Goal: Task Accomplishment & Management: Manage account settings

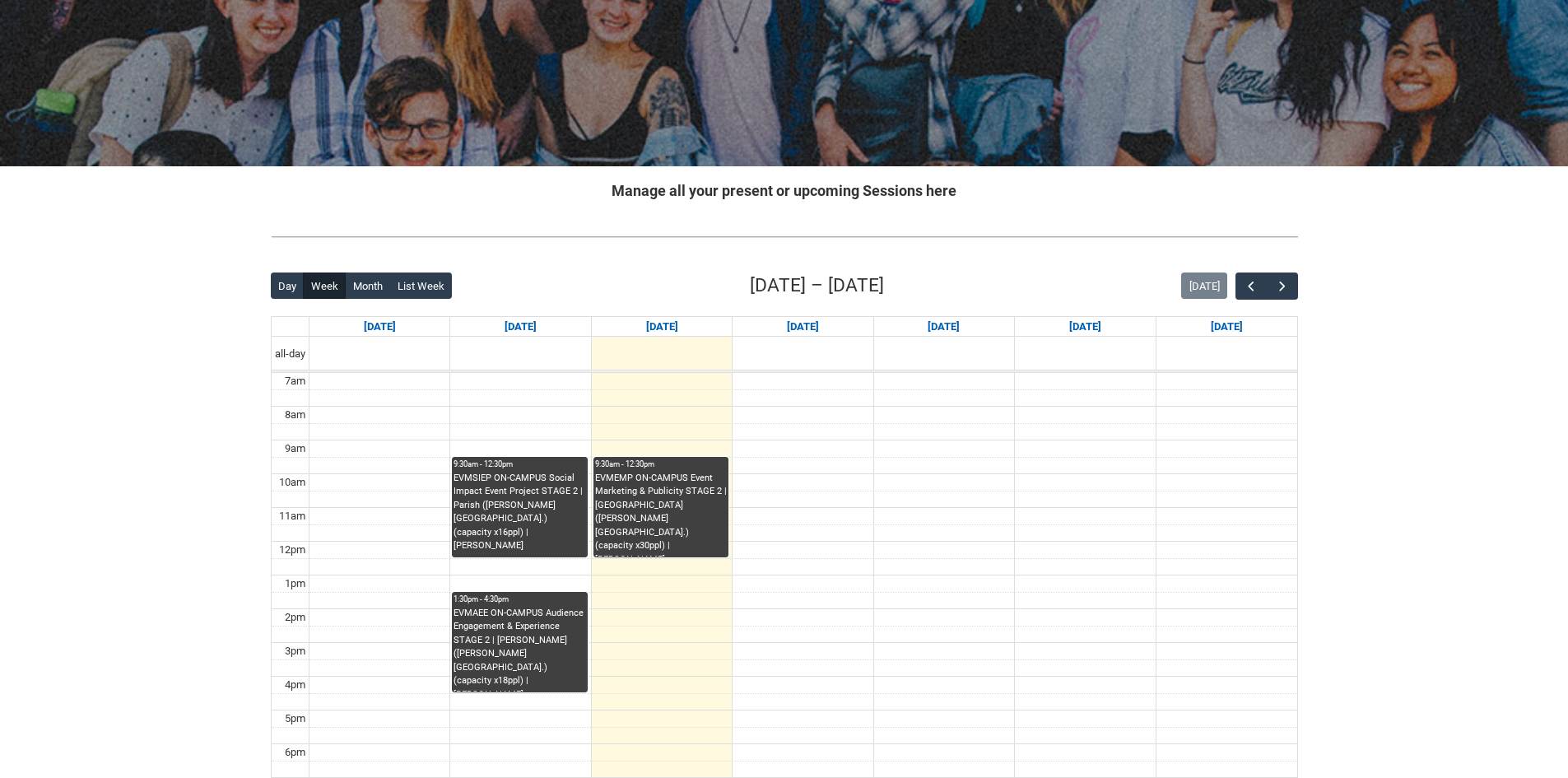
scroll to position [164, 0]
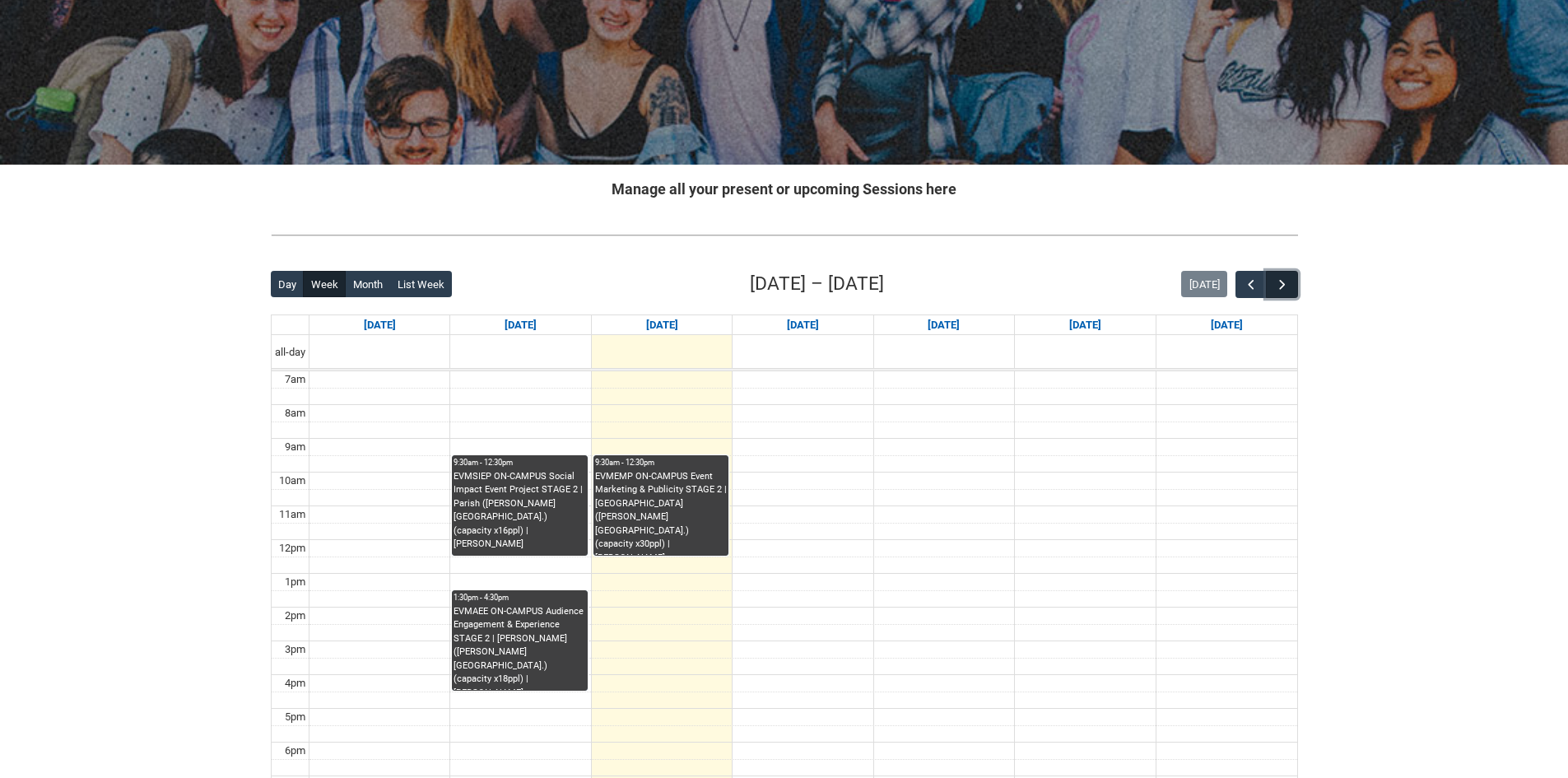
click at [1287, 286] on span "button" at bounding box center [1282, 285] width 17 height 17
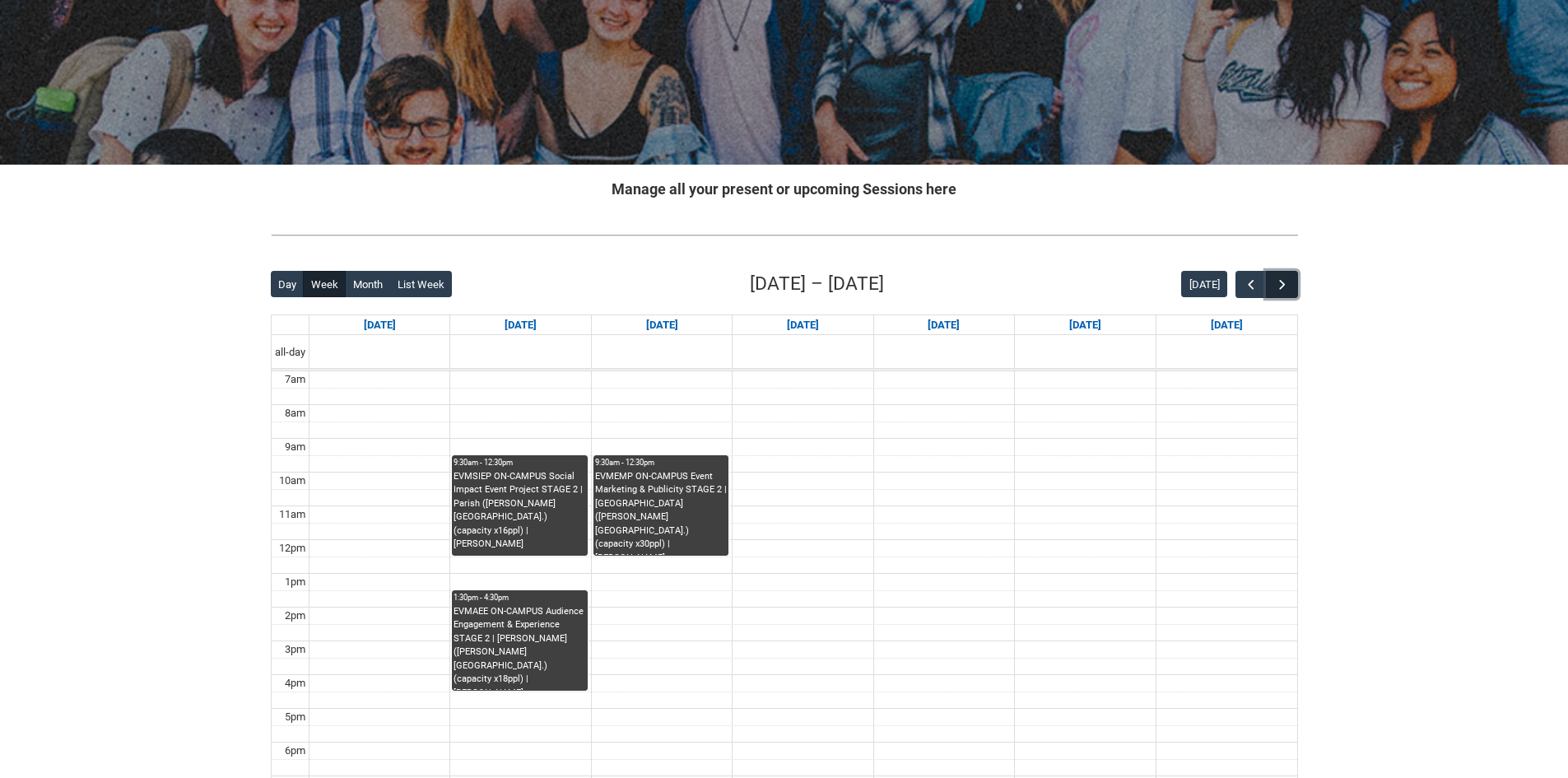
click at [1287, 285] on span "button" at bounding box center [1282, 285] width 17 height 17
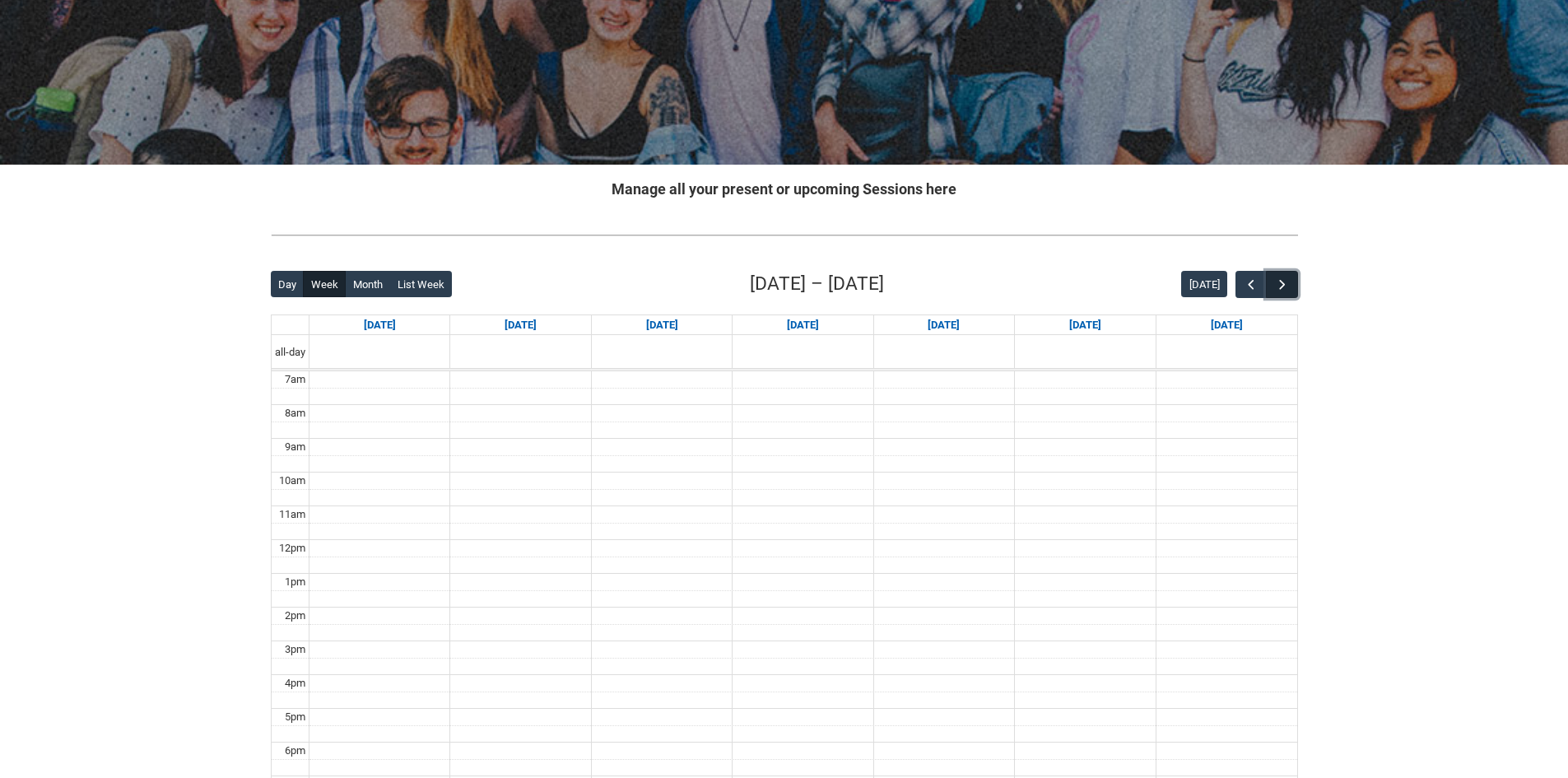
click at [1287, 285] on span "button" at bounding box center [1282, 285] width 17 height 17
click at [1283, 279] on span "button" at bounding box center [1282, 285] width 17 height 17
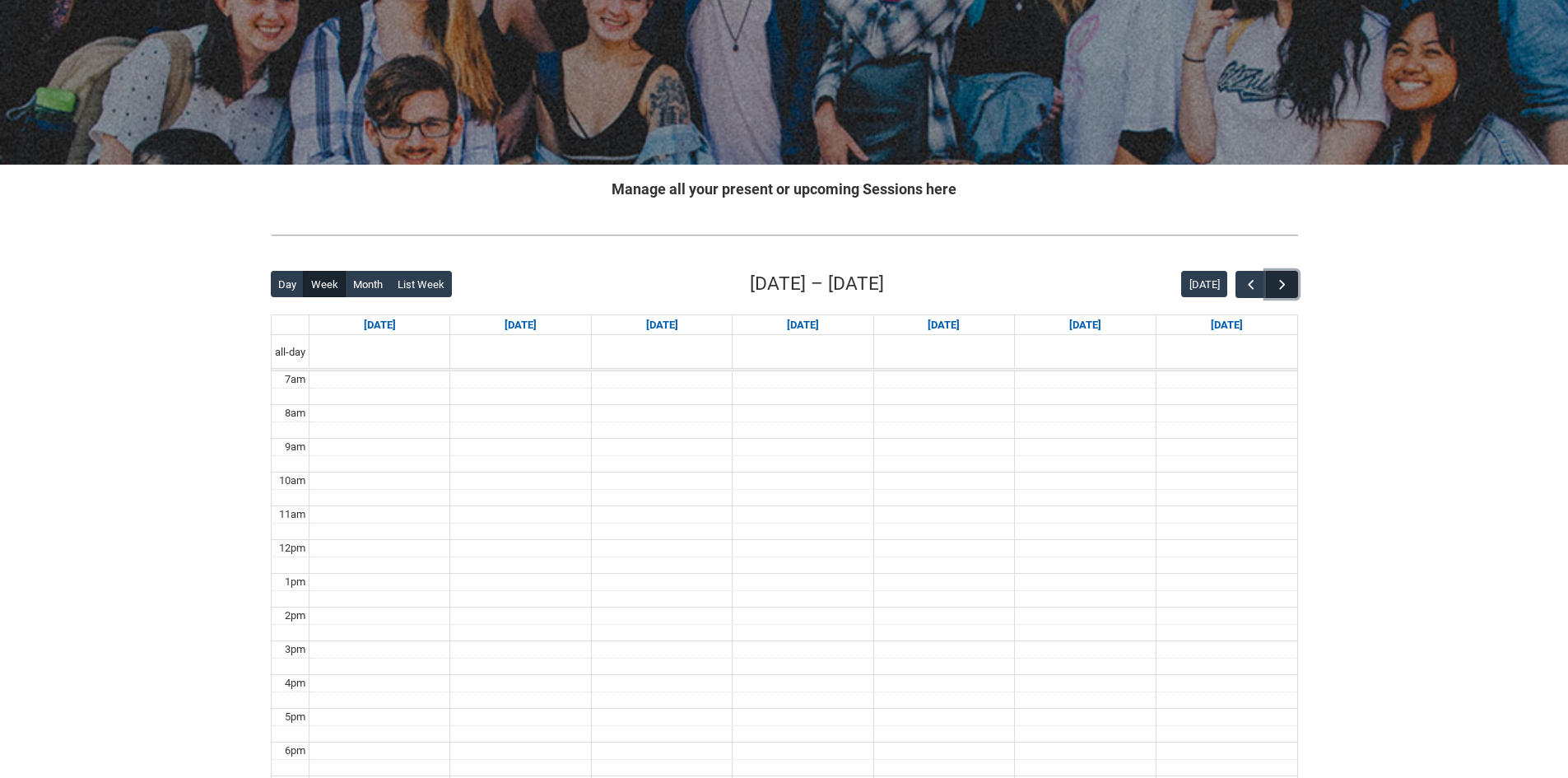
click at [1283, 279] on span "button" at bounding box center [1282, 285] width 17 height 17
click at [1286, 279] on span "button" at bounding box center [1282, 285] width 17 height 17
click at [1248, 283] on span "button" at bounding box center [1251, 285] width 17 height 17
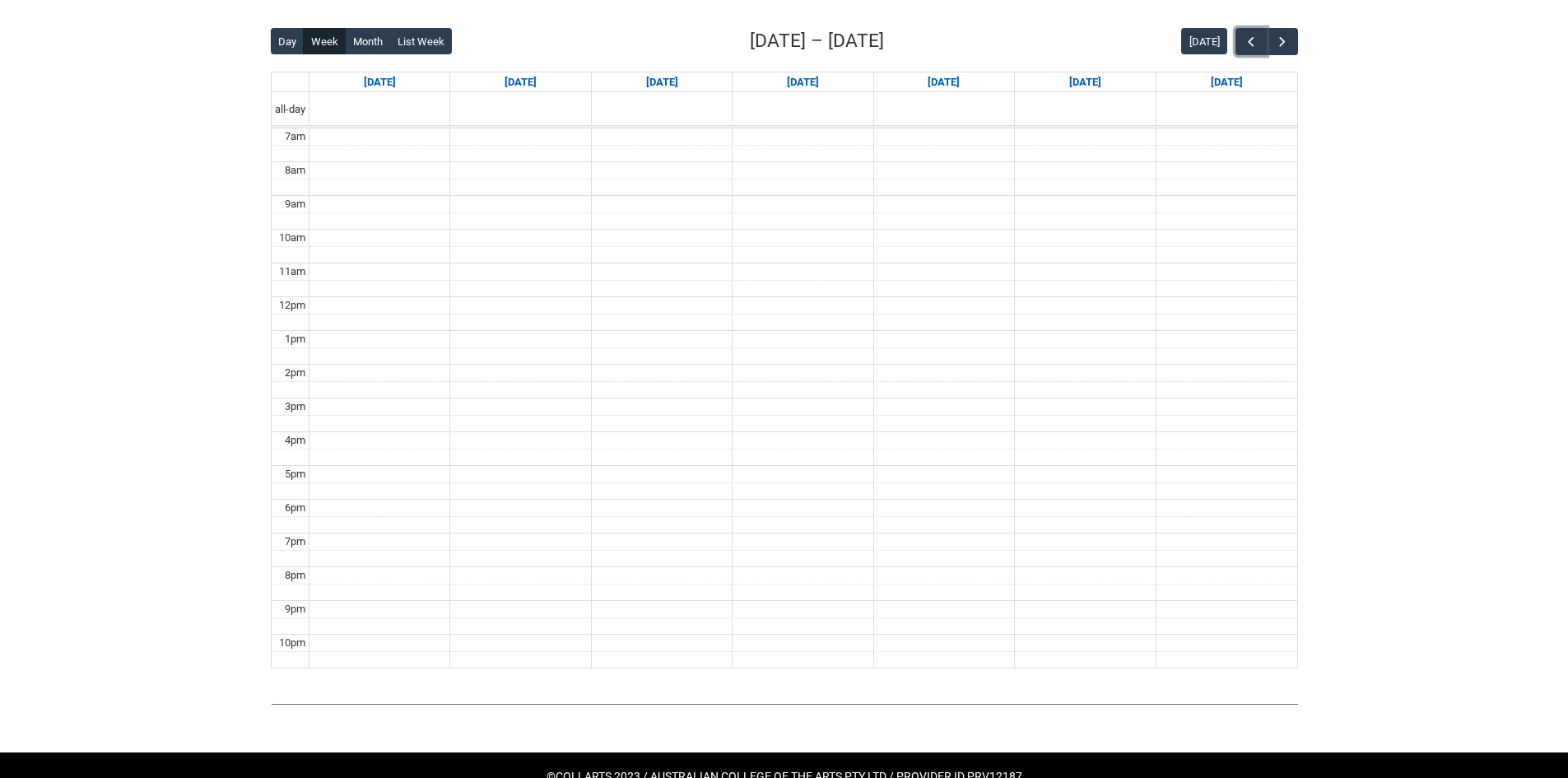
scroll to position [411, 0]
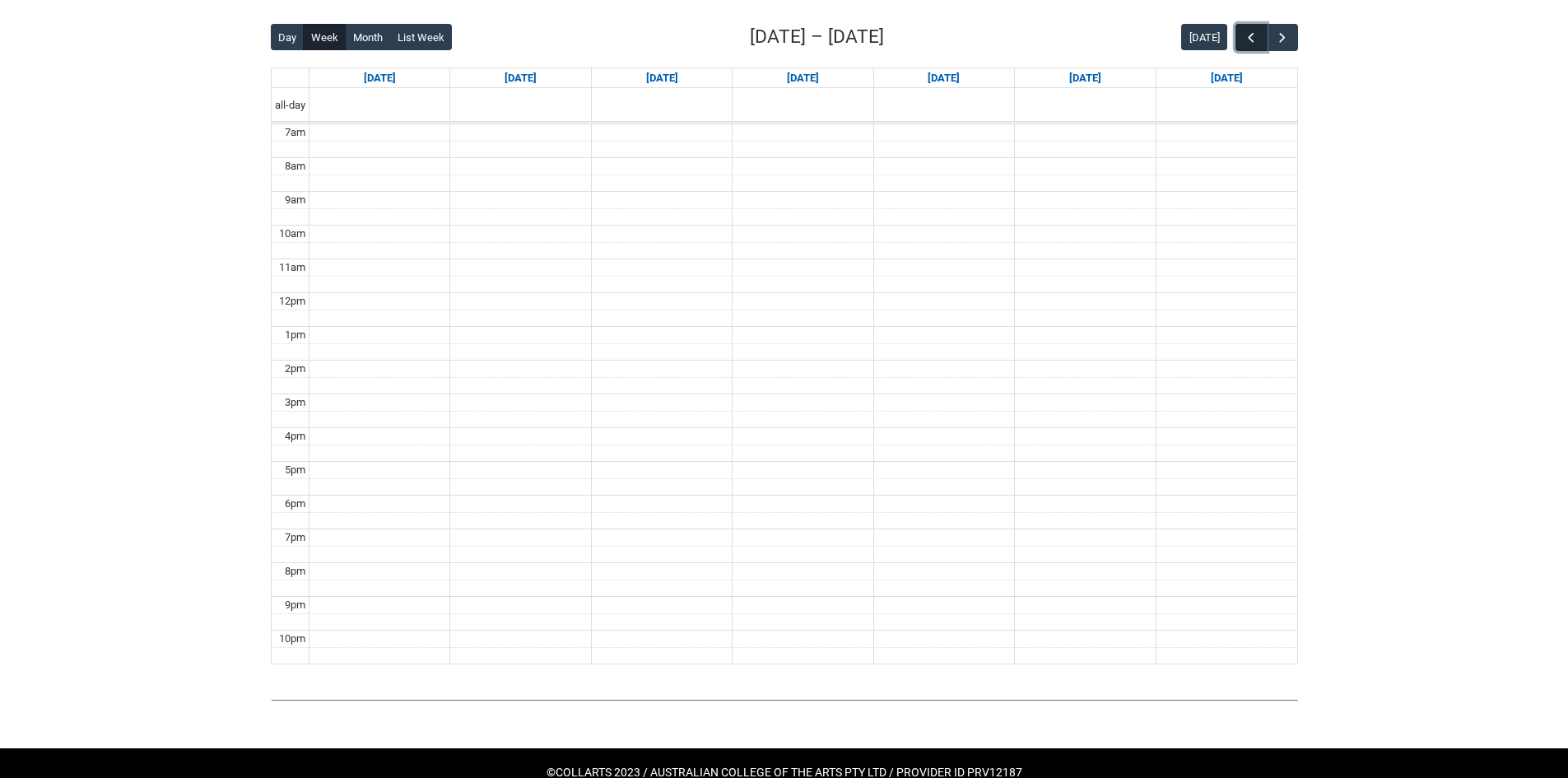
click at [1253, 37] on span "button" at bounding box center [1251, 38] width 17 height 17
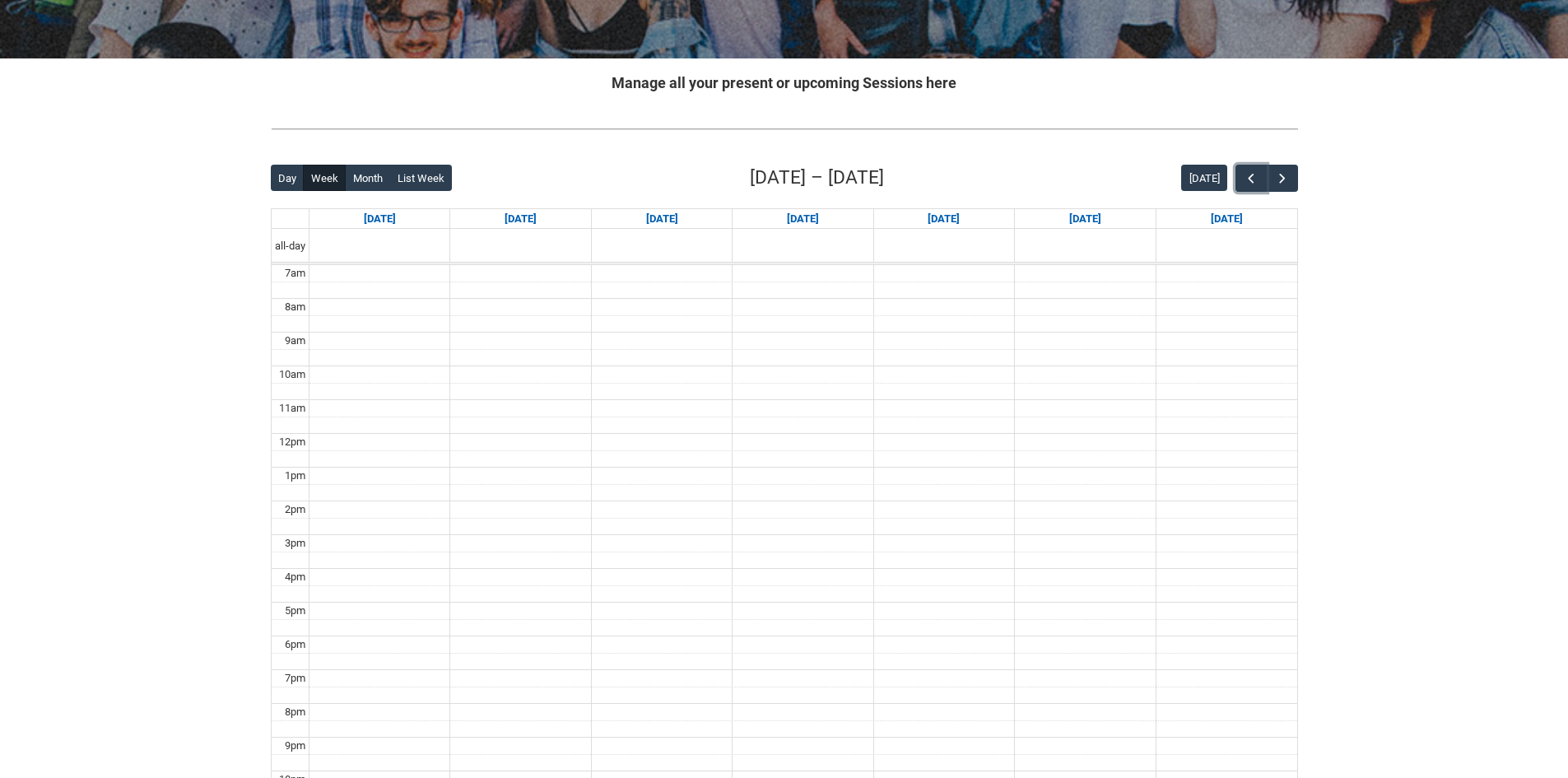
scroll to position [164, 0]
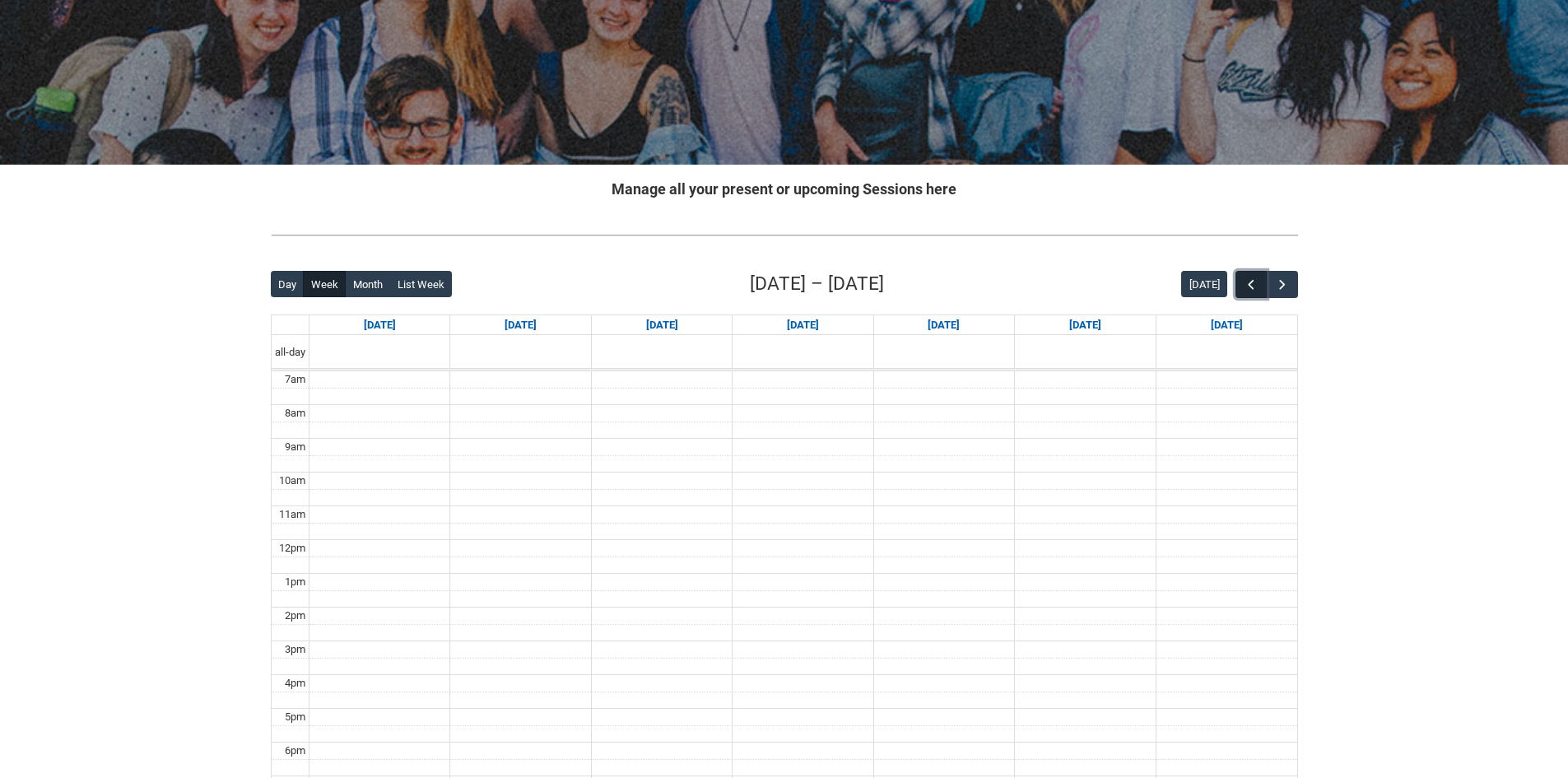
click at [1248, 278] on span "button" at bounding box center [1251, 285] width 17 height 17
